Goal: Register for event/course

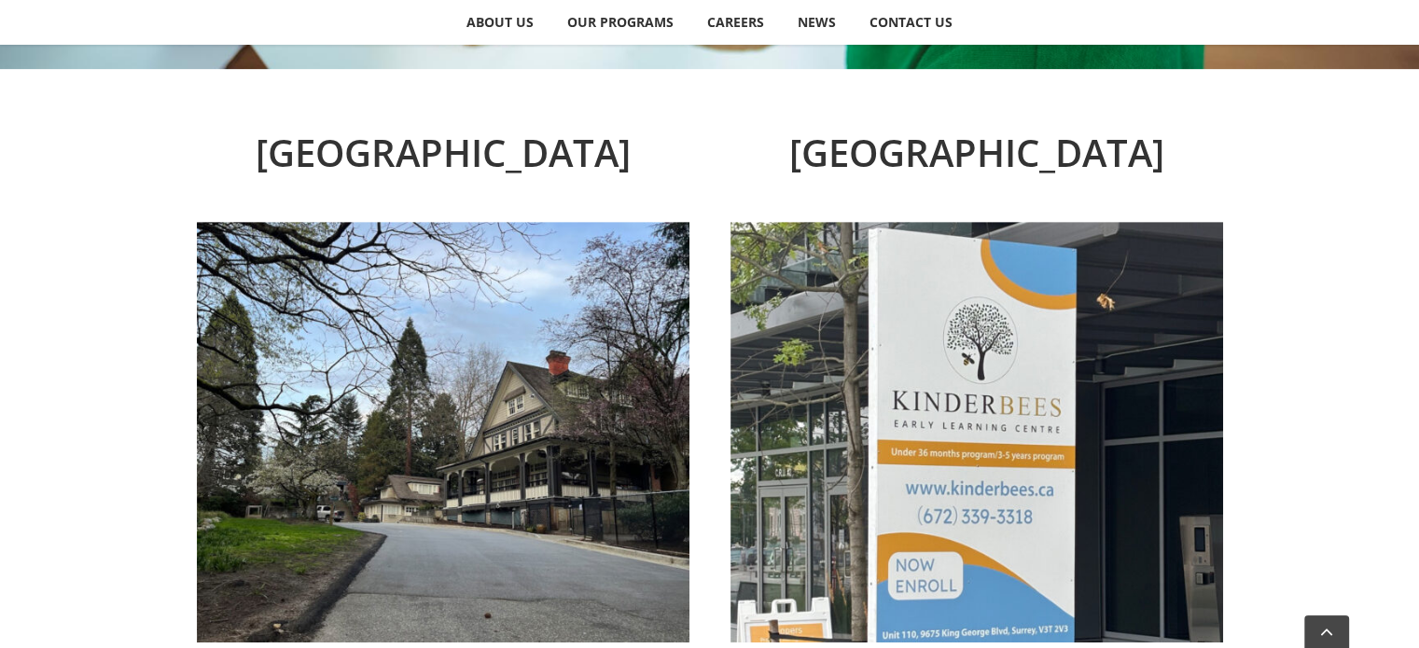
scroll to position [805, 0]
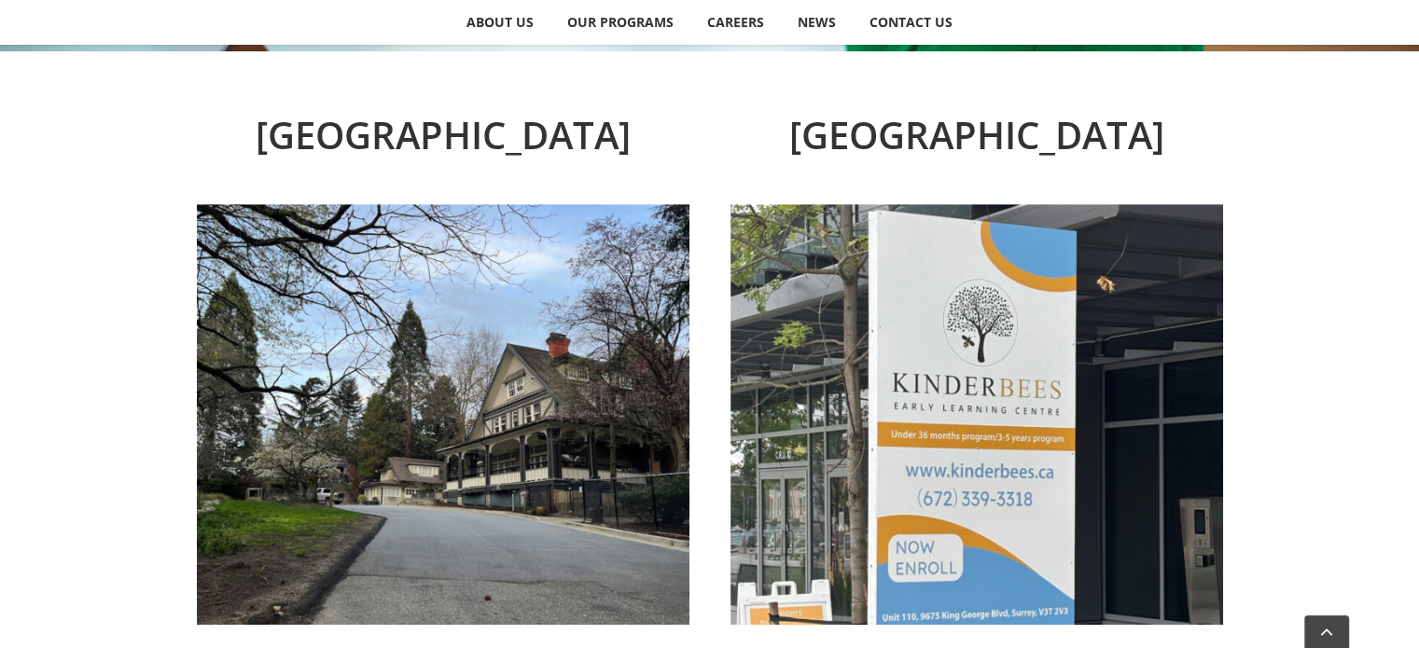
click at [511, 424] on img at bounding box center [443, 414] width 493 height 421
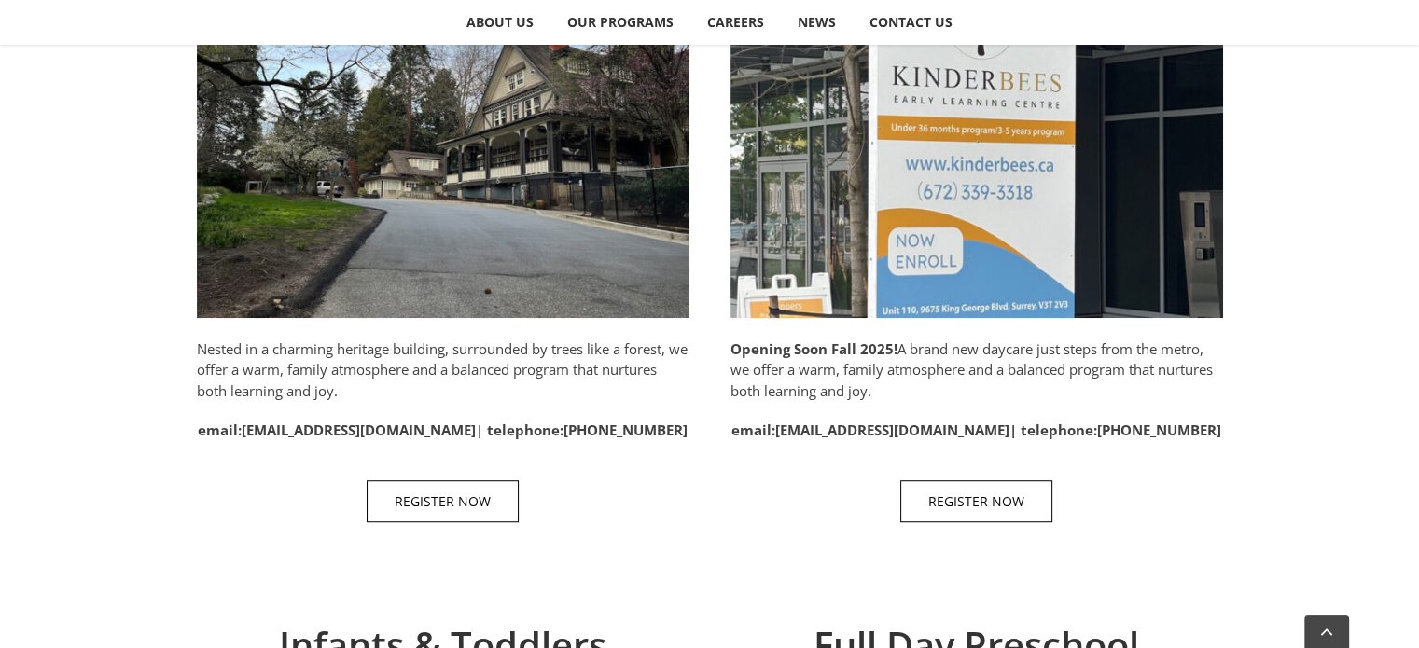
scroll to position [1114, 0]
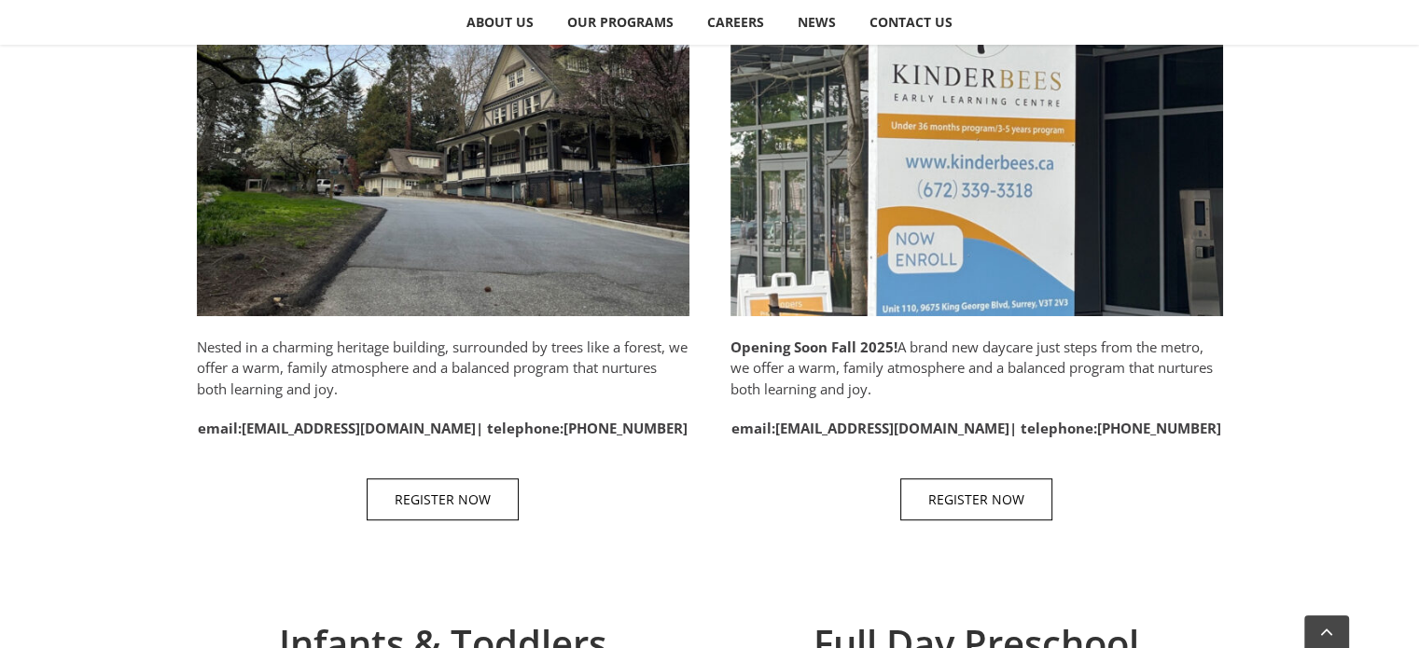
click at [478, 201] on img at bounding box center [443, 106] width 493 height 421
click at [422, 499] on span "REGISTER NOW" at bounding box center [443, 500] width 96 height 16
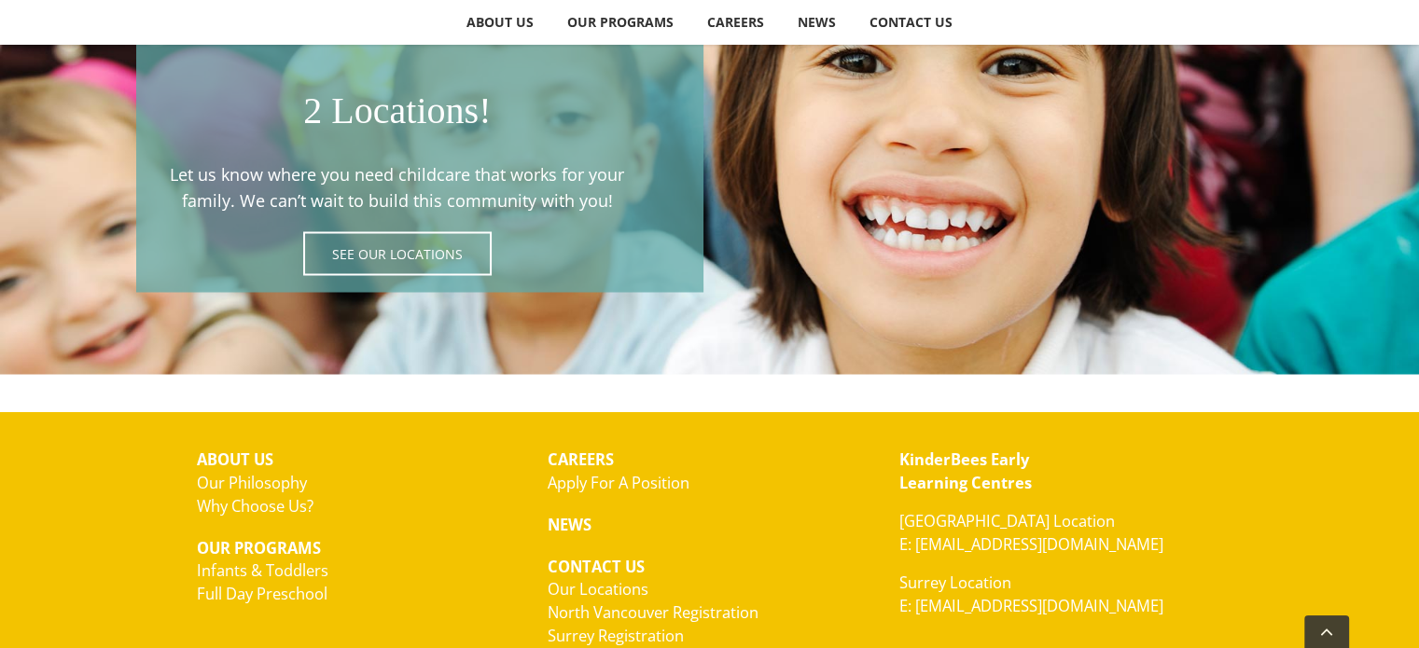
scroll to position [3478, 0]
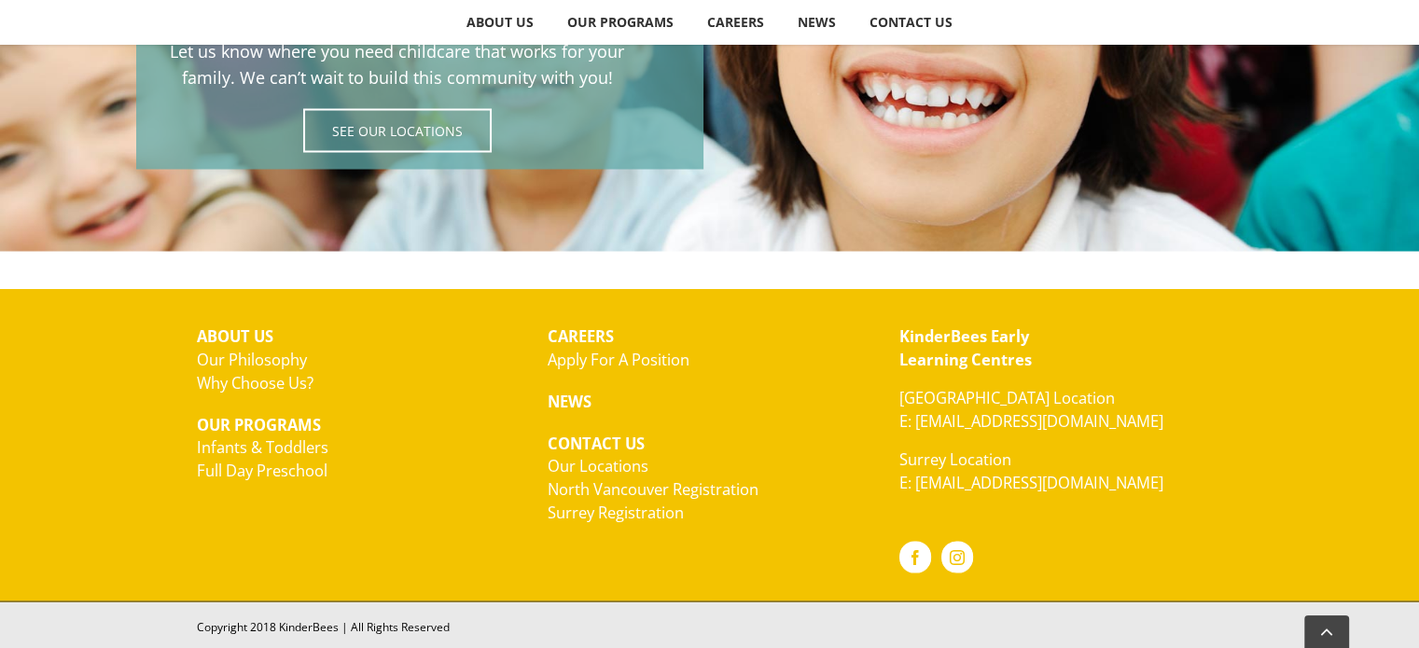
click at [638, 492] on link "North Vancouver Registration" at bounding box center [653, 488] width 211 height 21
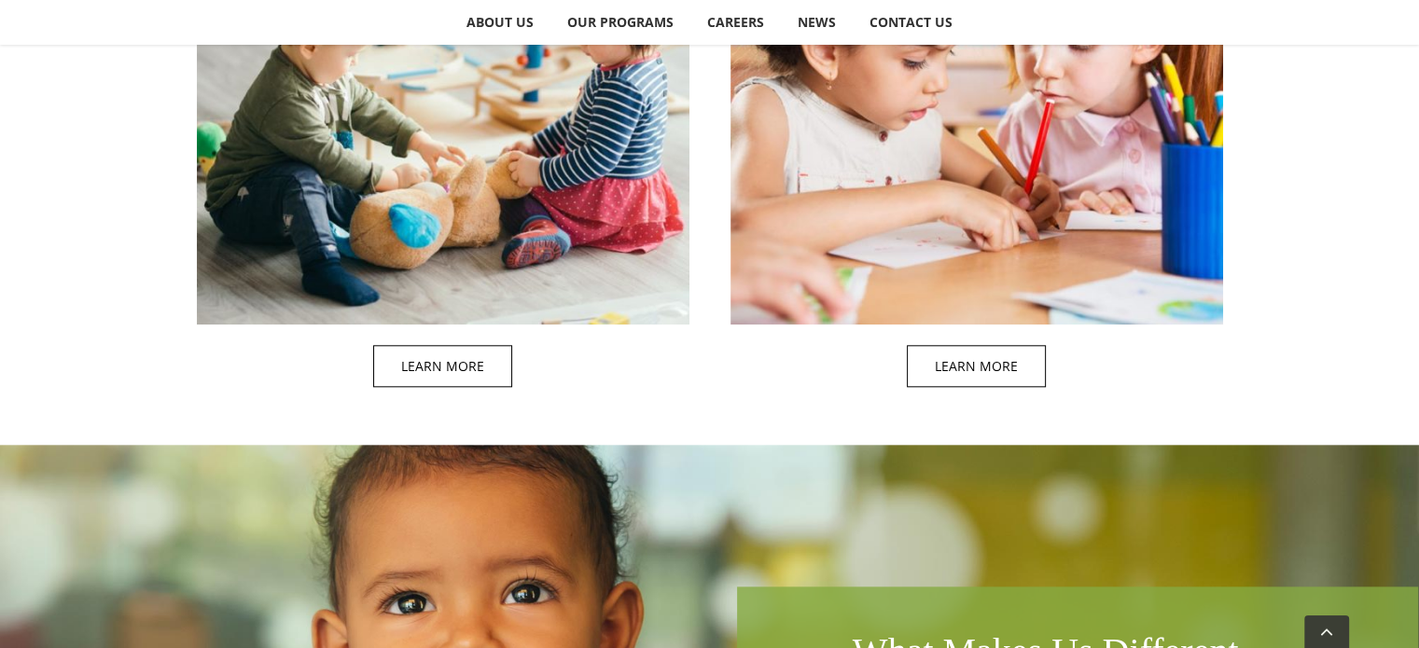
scroll to position [1896, 0]
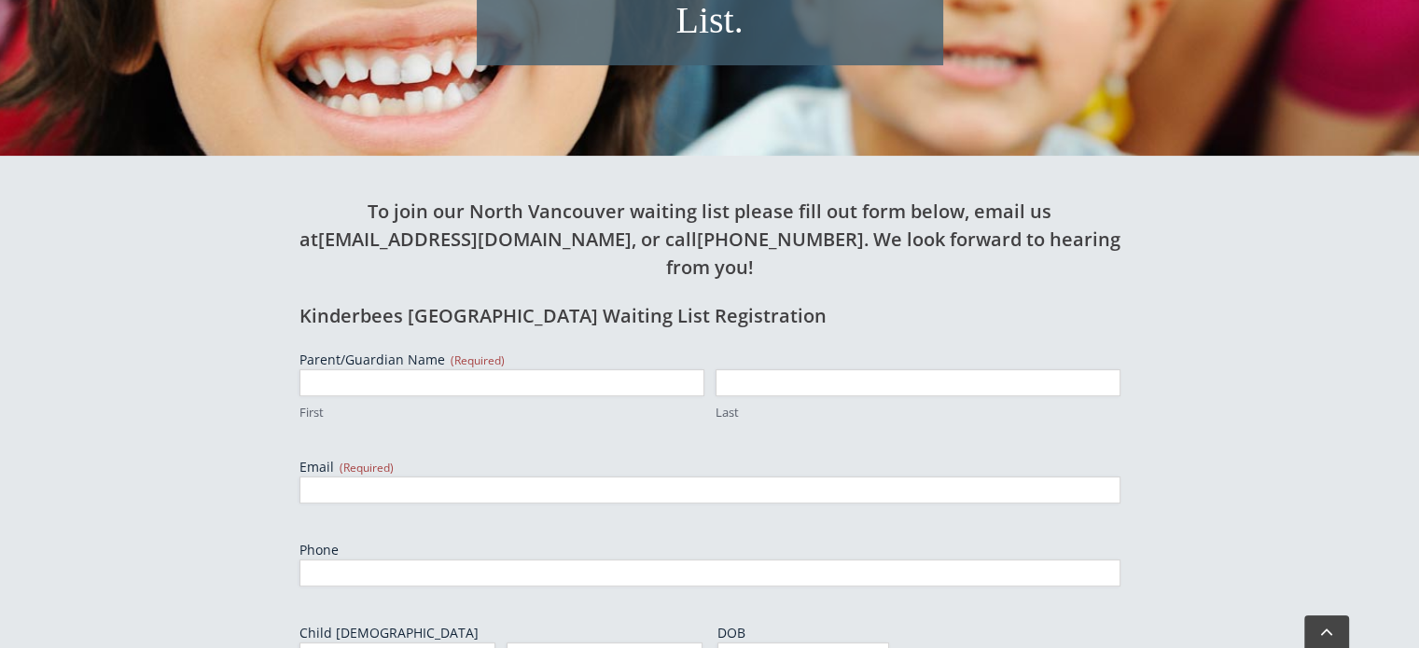
scroll to position [555, 0]
